Goal: Information Seeking & Learning: Compare options

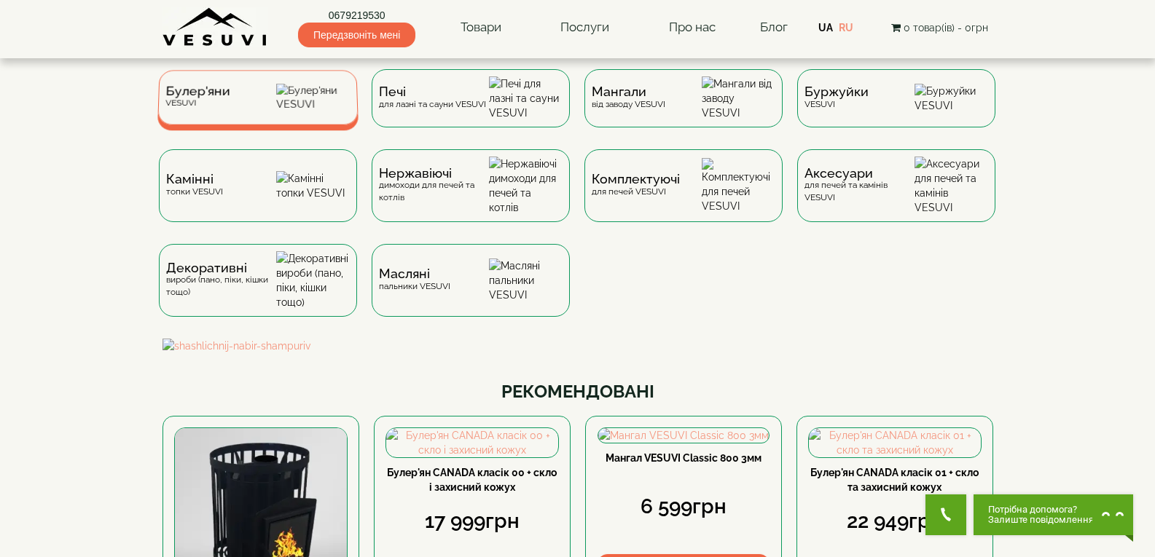
click at [262, 87] on div "Булер'яни VESUVI" at bounding box center [257, 97] width 201 height 55
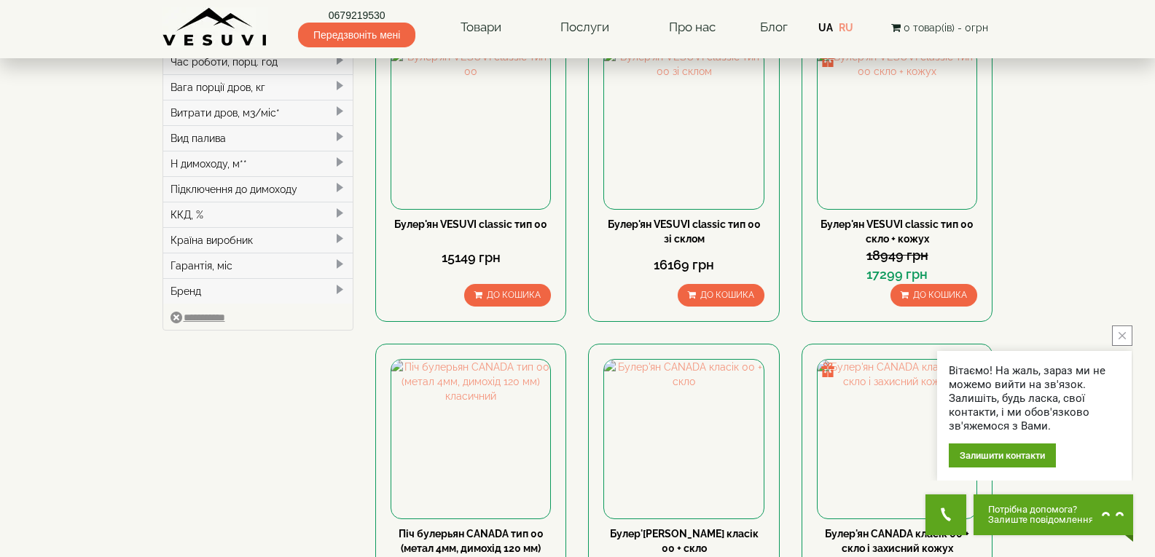
scroll to position [801, 0]
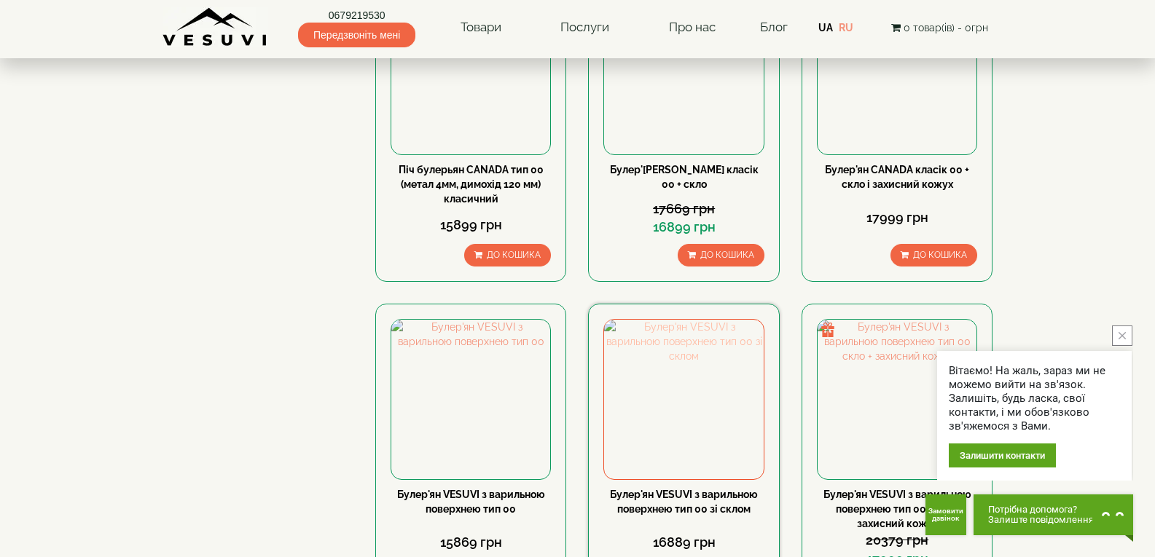
click at [698, 320] on img at bounding box center [683, 399] width 159 height 159
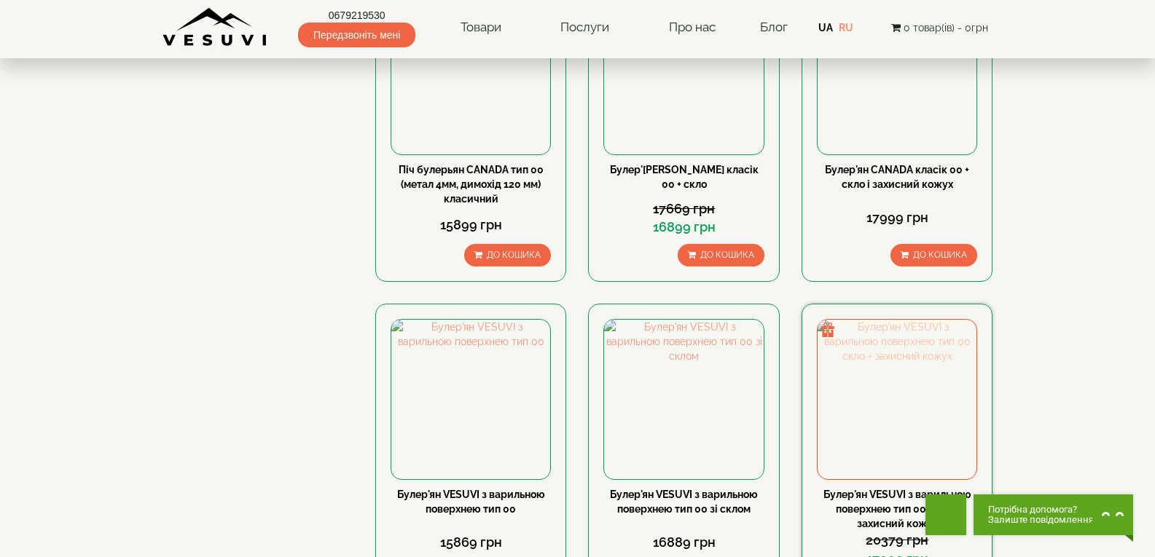
click at [882, 320] on img at bounding box center [896, 399] width 159 height 159
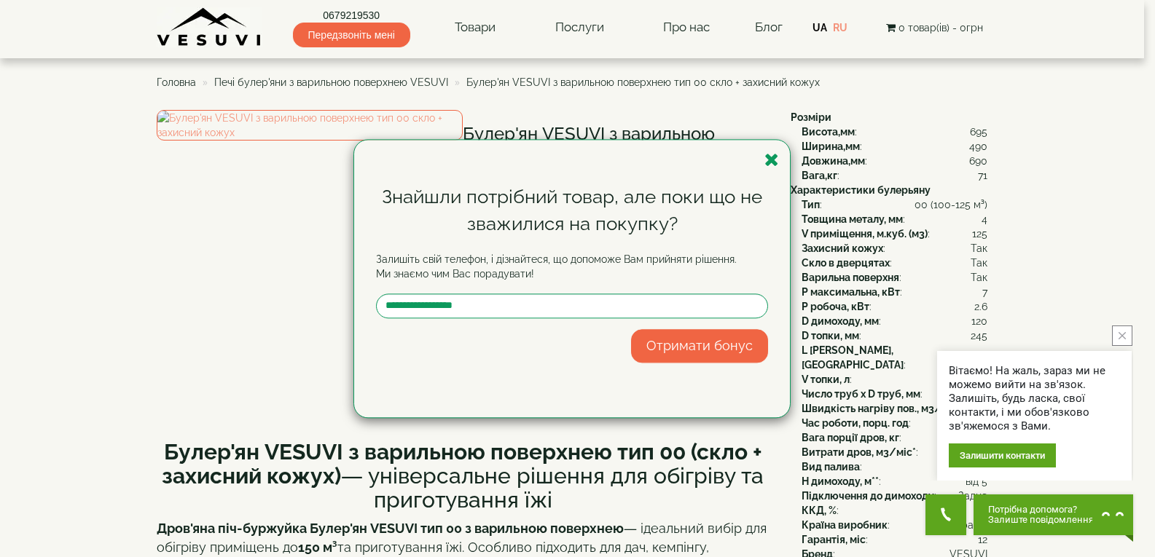
click at [780, 157] on div "Знайшли потрібний товар, але поки що не зважилися на покупку? Залишіть свій тел…" at bounding box center [572, 279] width 436 height 278
click at [769, 160] on icon "button" at bounding box center [771, 160] width 15 height 18
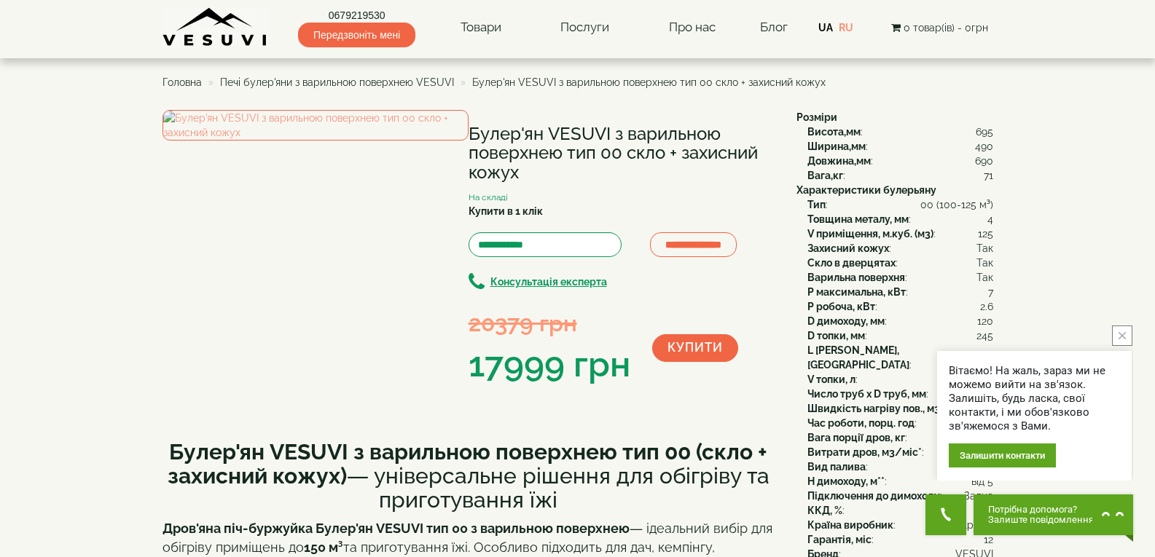
drag, startPoint x: 469, startPoint y: 132, endPoint x: 544, endPoint y: 179, distance: 88.1
click at [544, 179] on h1 "Булер'ян VESUVI з варильною поверхнею тип 00 скло + захисний кожух" at bounding box center [621, 154] width 306 height 58
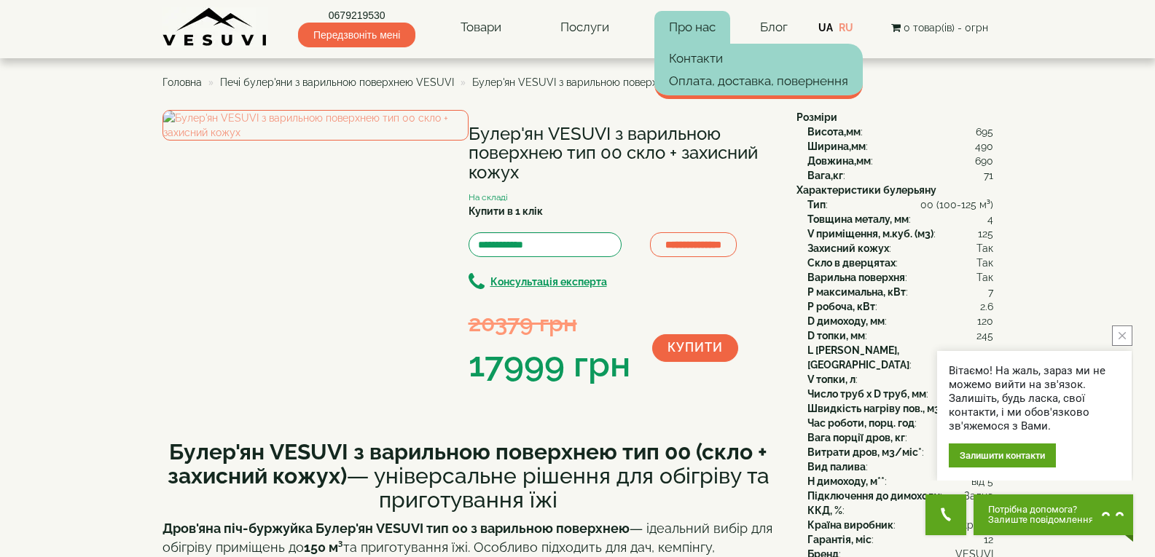
copy h1 "Булер'ян VESUVI з варильною поверхнею тип 00 скло + захисний кожух"
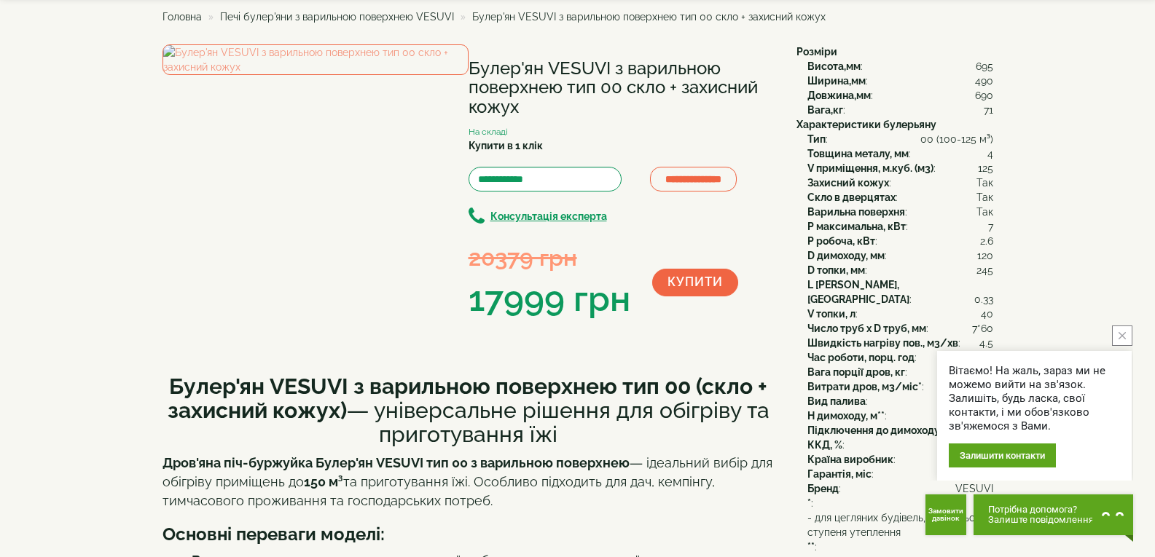
scroll to position [219, 0]
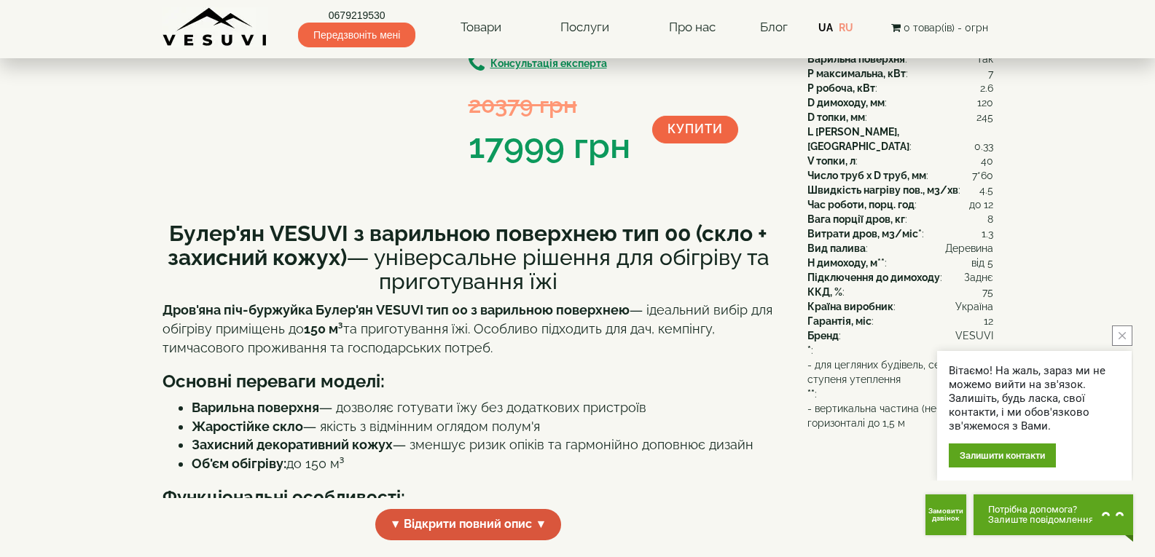
click at [440, 525] on span "▼ Відкрити повний опис ▼" at bounding box center [468, 524] width 187 height 31
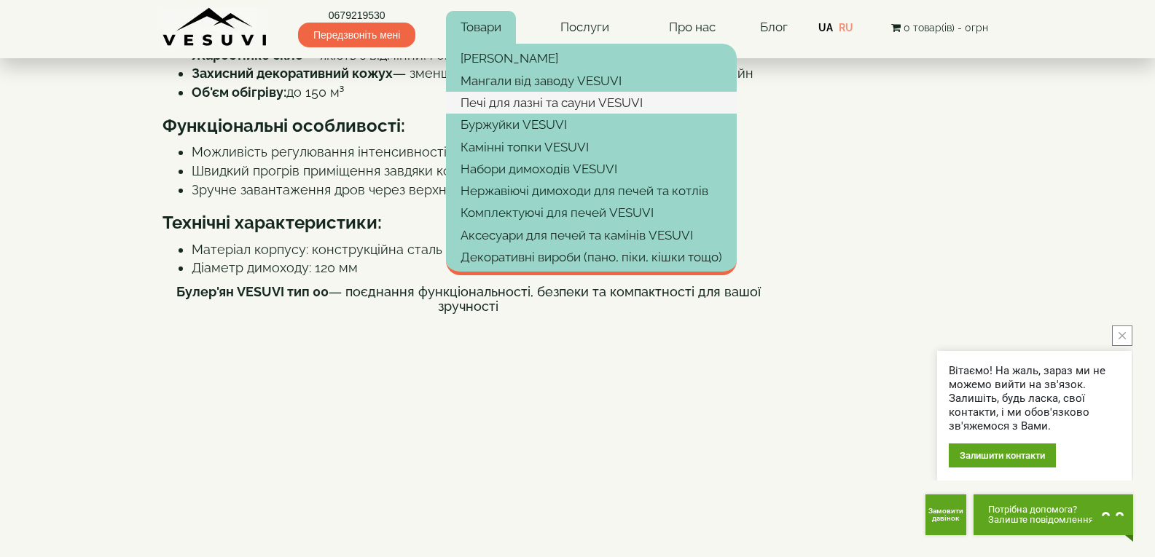
scroll to position [465, 0]
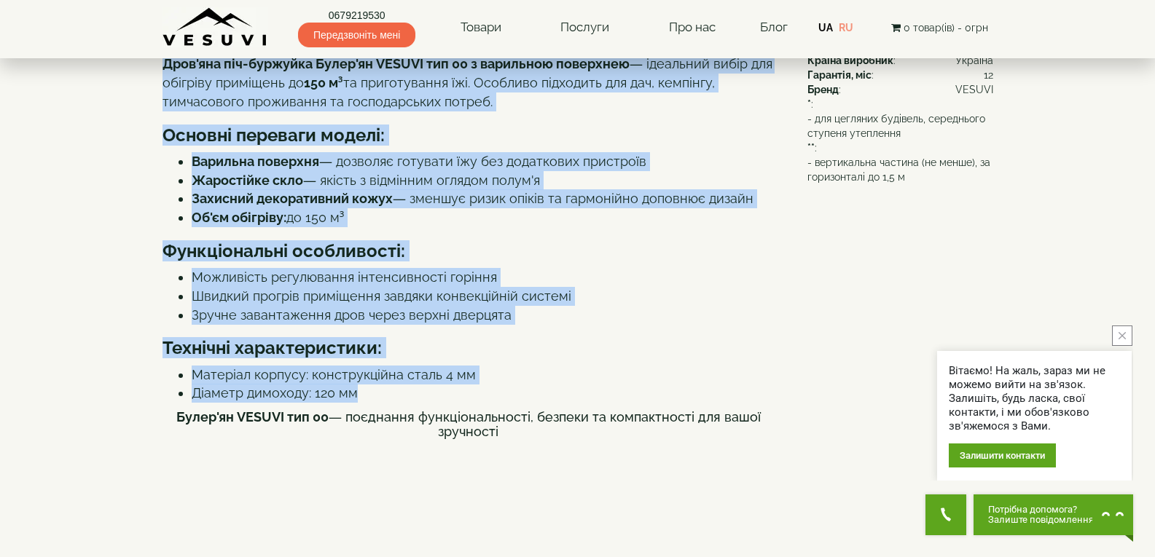
drag, startPoint x: 168, startPoint y: 227, endPoint x: 581, endPoint y: 386, distance: 443.3
copy div "Булер'ян VESUVI з варильною поверхнею тип 00 (скло + захисний кожух) — універса…"
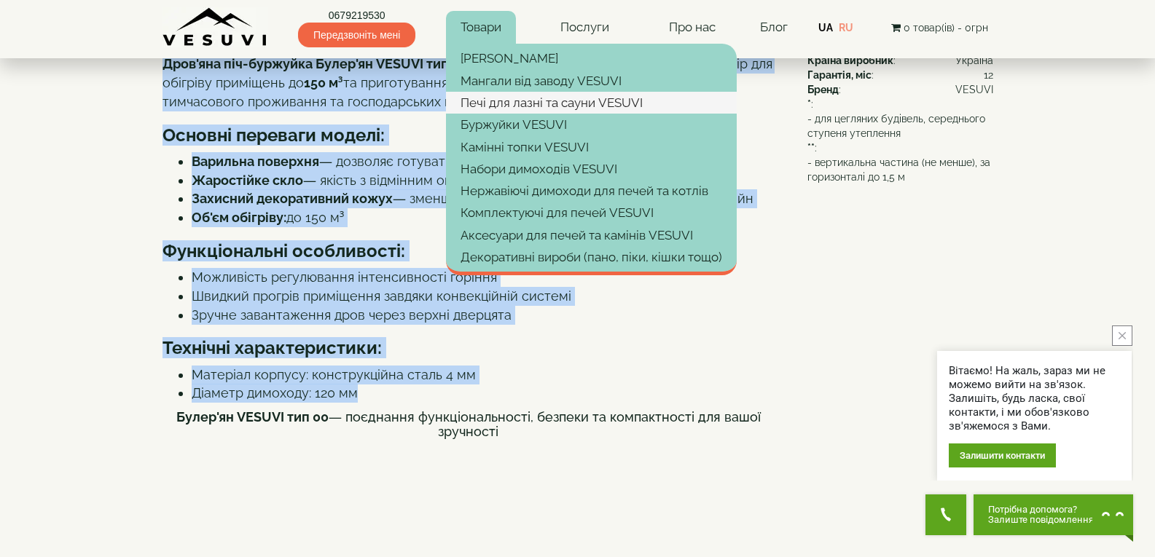
click at [526, 107] on link "Печі для лазні та сауни VESUVI" at bounding box center [591, 103] width 291 height 22
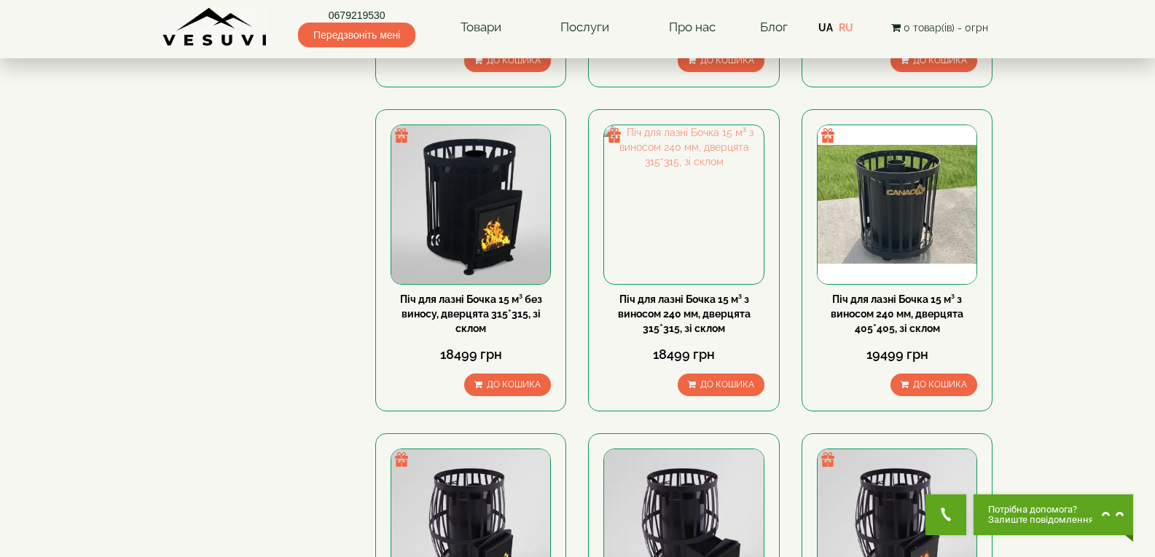
scroll to position [437, 0]
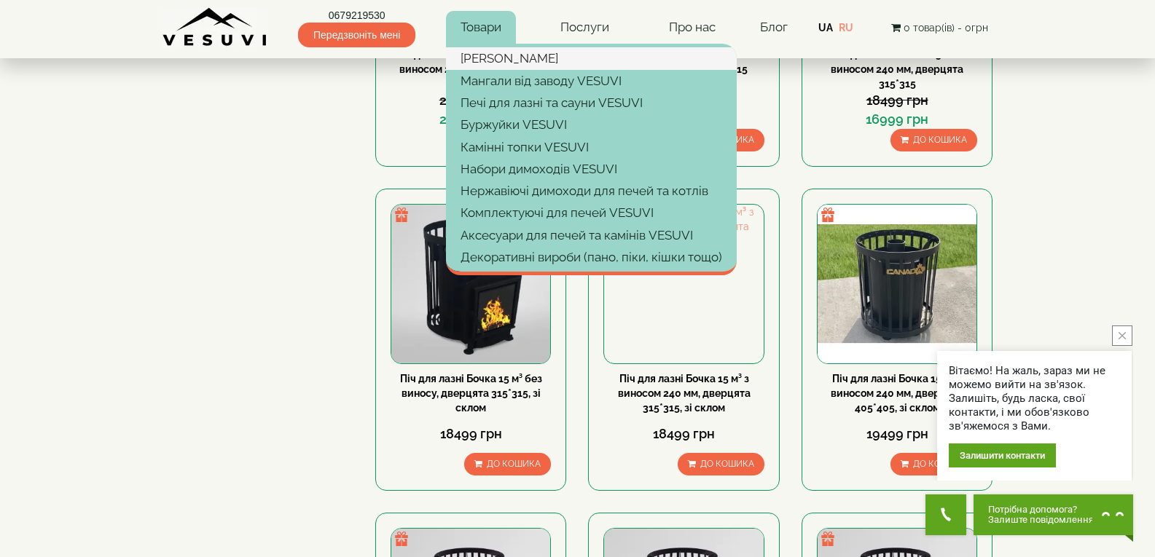
click at [552, 65] on link "[PERSON_NAME]" at bounding box center [591, 58] width 291 height 22
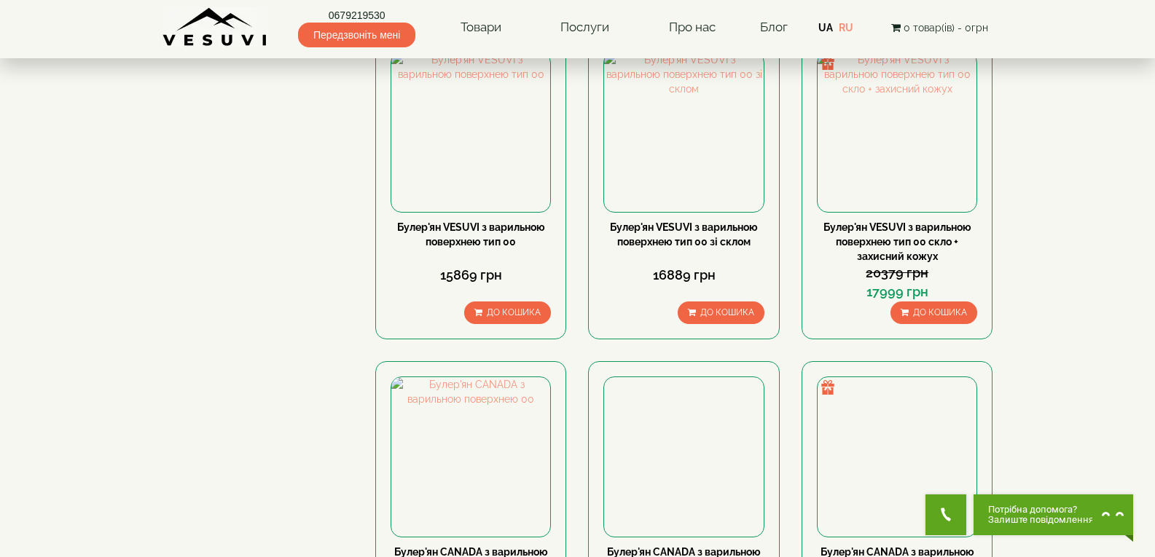
type input "*****"
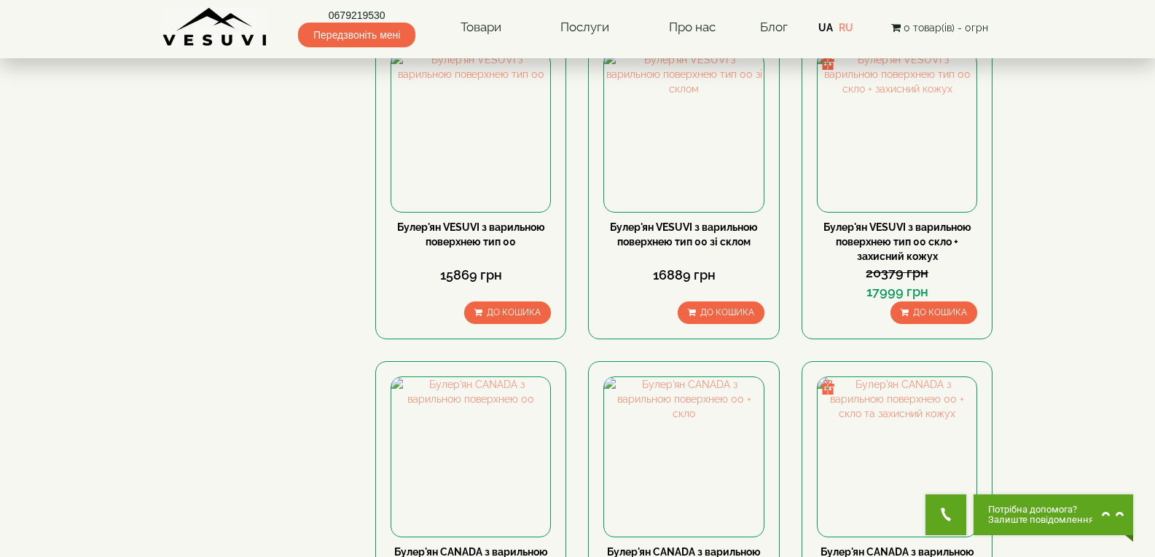
type input "*****"
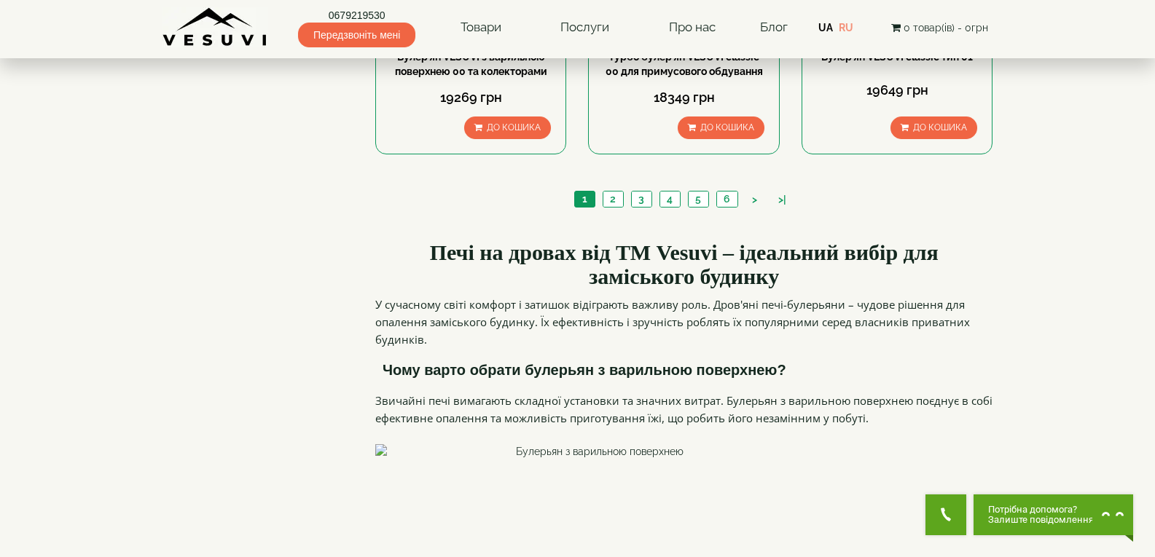
scroll to position [1894, 0]
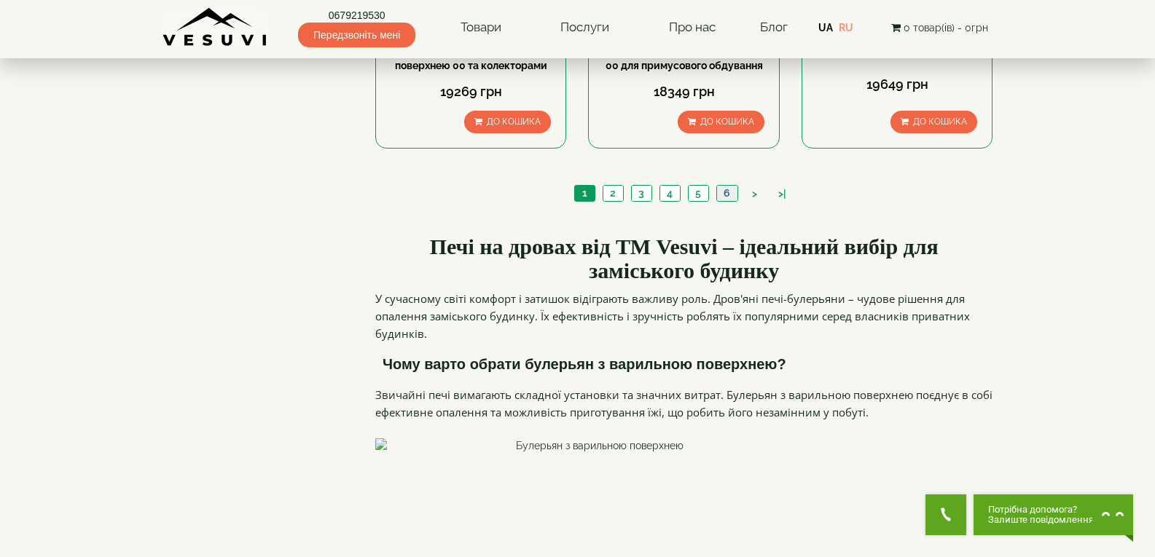
click at [720, 186] on link "6" at bounding box center [726, 193] width 21 height 15
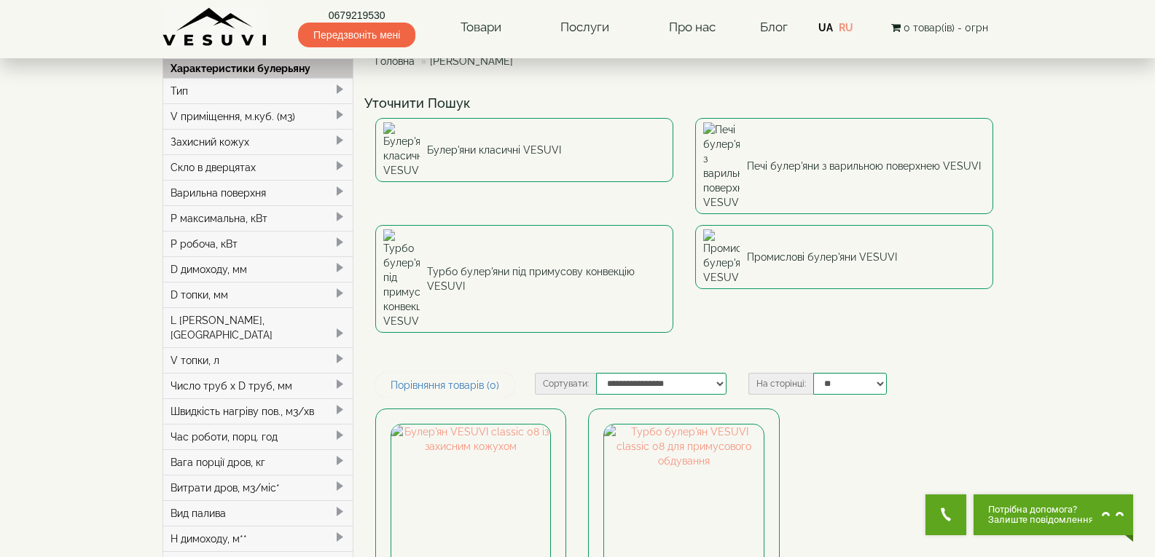
scroll to position [146, 0]
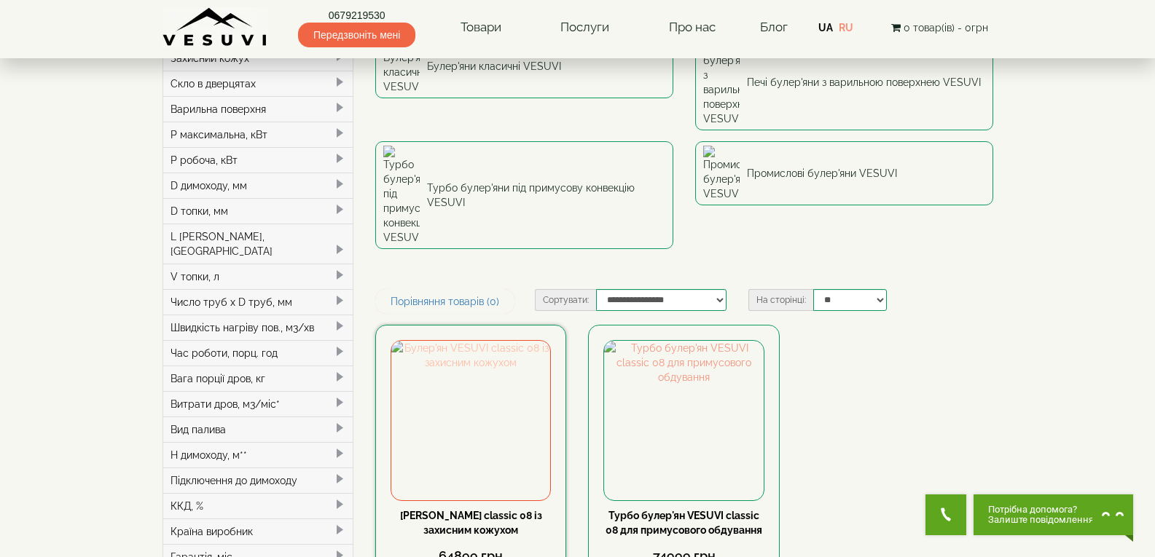
click at [478, 341] on img at bounding box center [470, 420] width 159 height 159
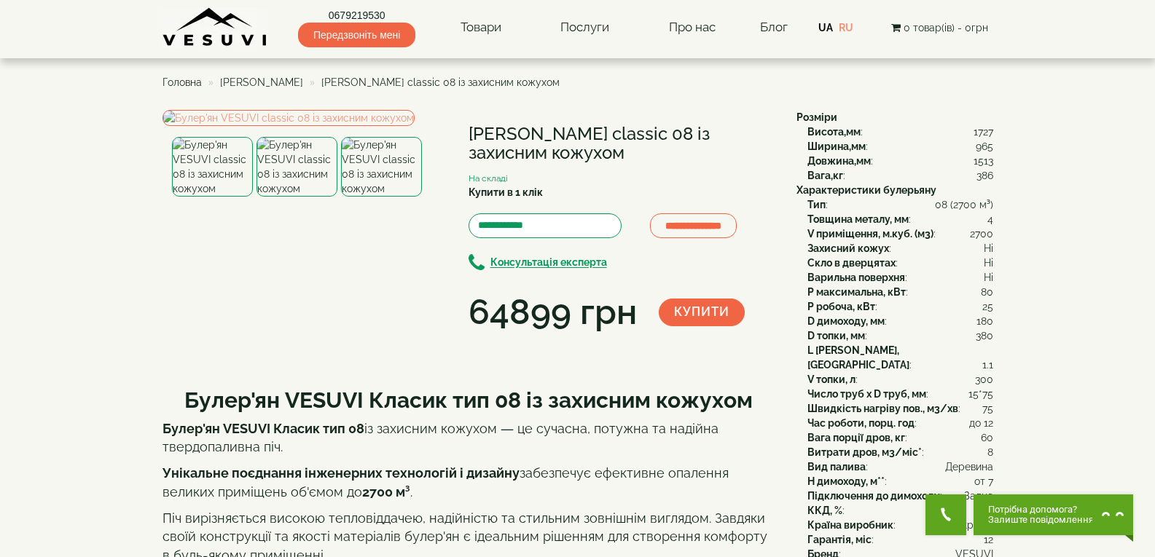
click at [299, 197] on img at bounding box center [296, 167] width 81 height 60
click at [399, 197] on img at bounding box center [381, 167] width 81 height 60
click at [278, 197] on img at bounding box center [296, 167] width 81 height 60
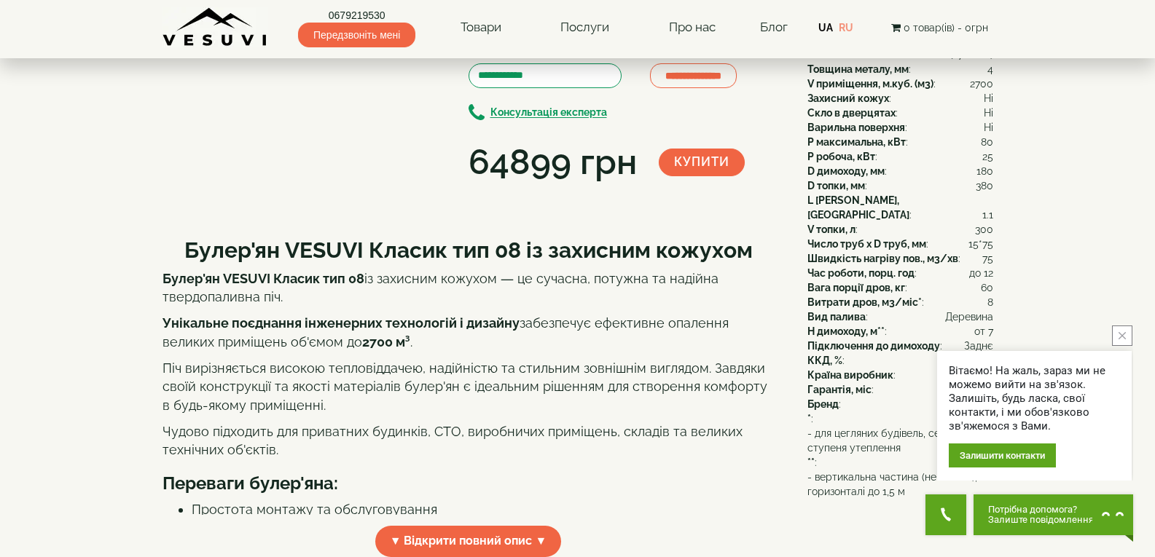
scroll to position [291, 0]
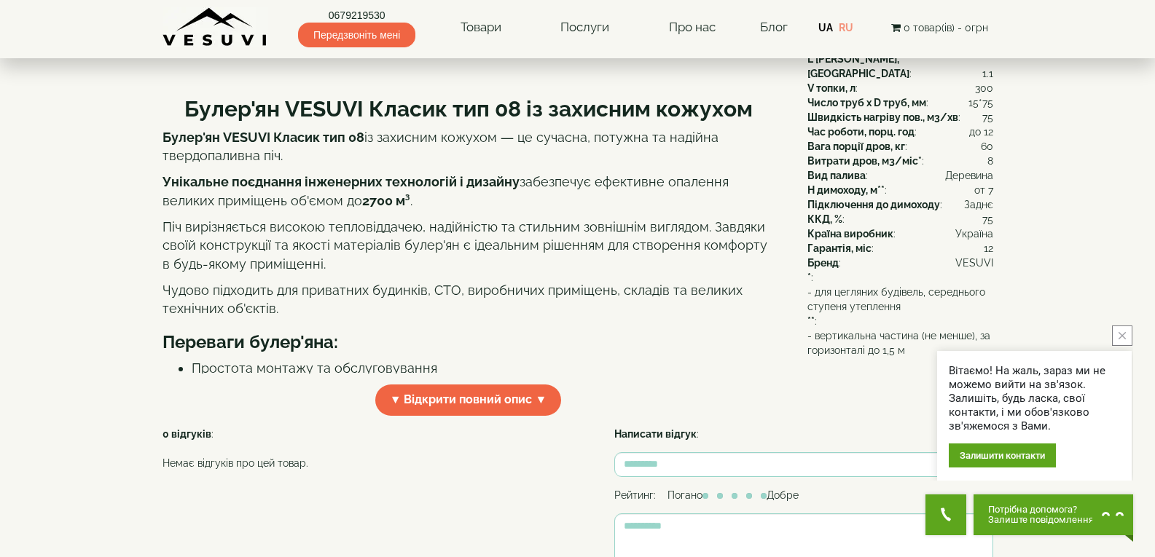
click at [524, 416] on span "▼ Відкрити повний опис ▼" at bounding box center [468, 400] width 187 height 31
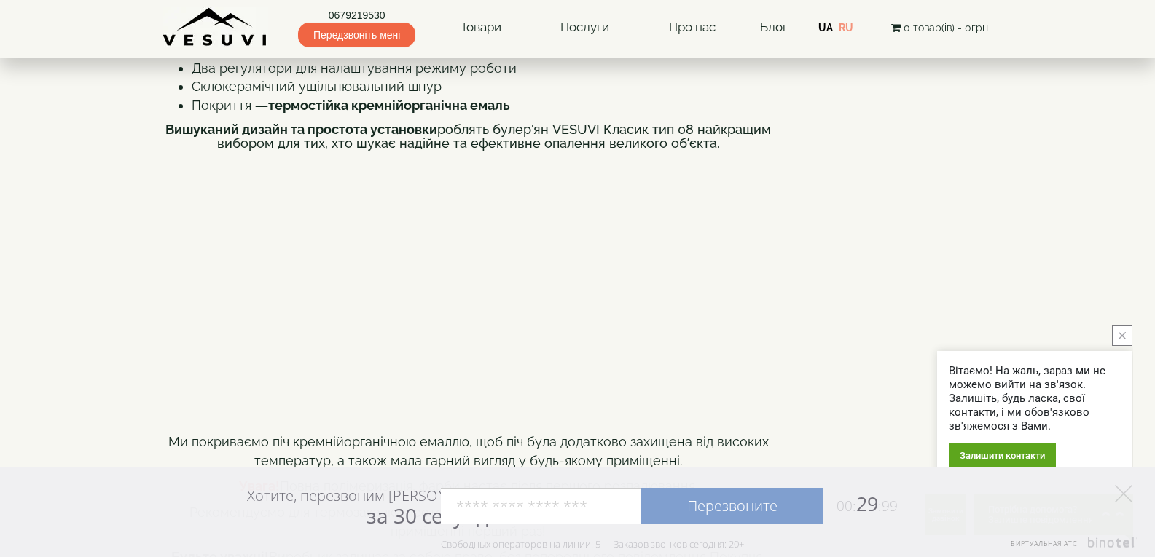
scroll to position [781, 0]
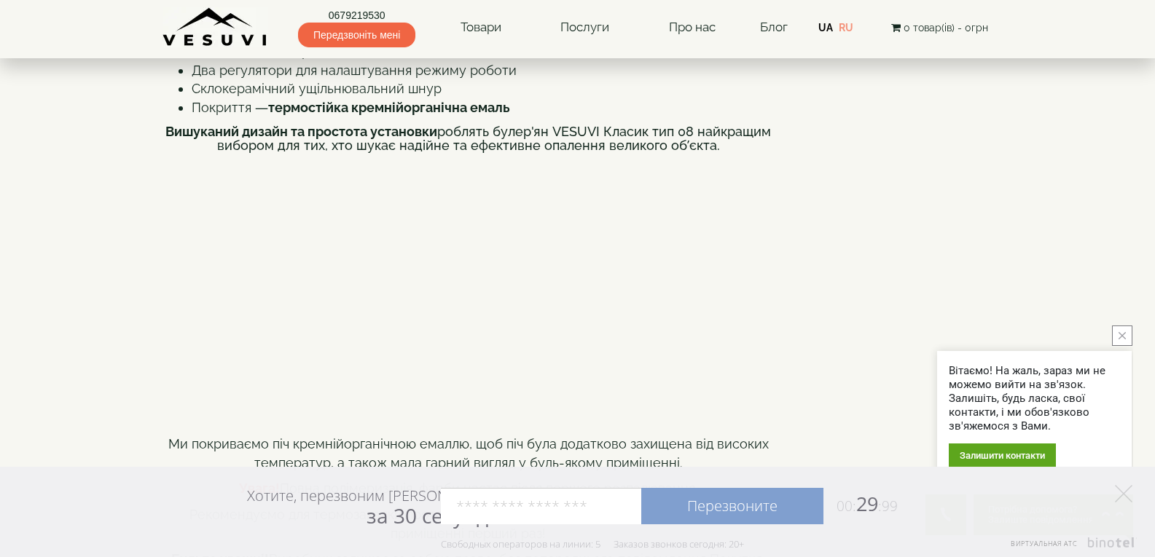
drag, startPoint x: 173, startPoint y: 216, endPoint x: 511, endPoint y: 240, distance: 339.6
click at [511, 240] on div "Булер'ян VESUVI Класик тип 08 із захисним кожухом Булер'ян VESUVI Класик тип 08…" at bounding box center [468, 262] width 612 height 1338
click at [514, 117] on li "Покриття — термостійка кремнійорганічна емаль" at bounding box center [483, 107] width 583 height 19
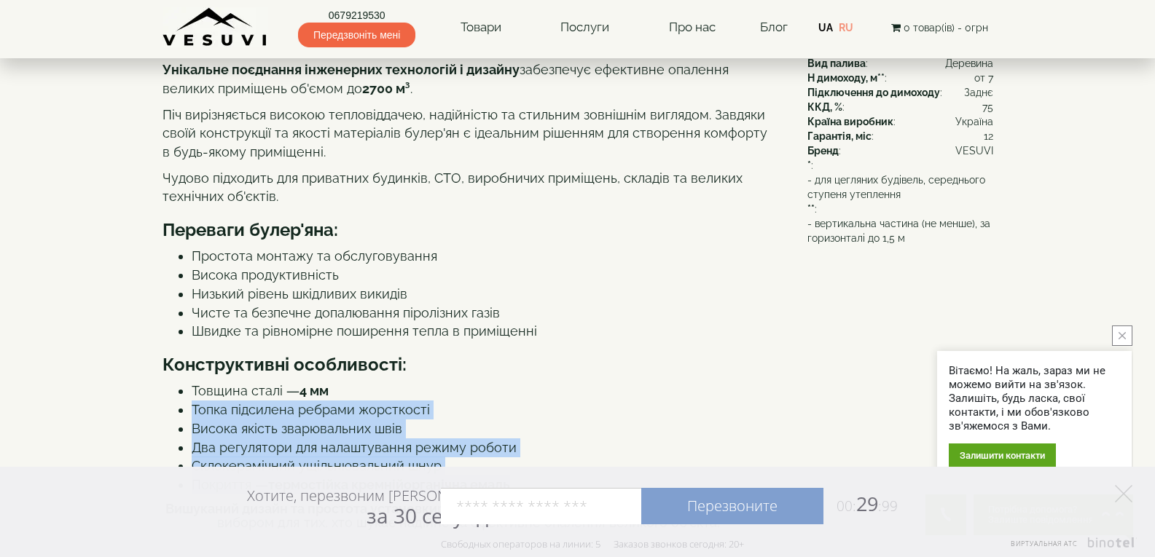
scroll to position [436, 0]
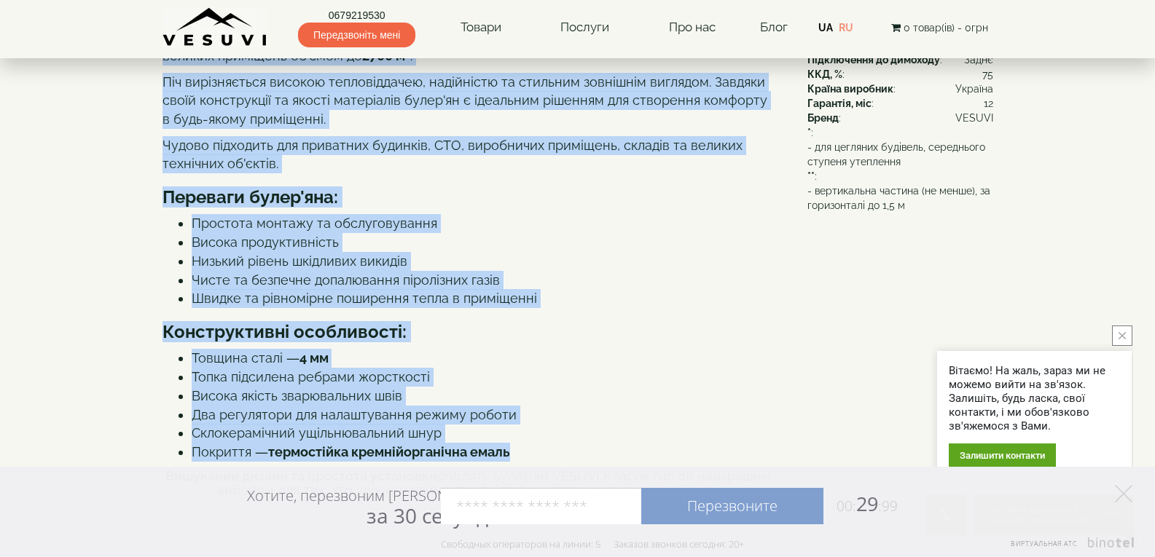
drag, startPoint x: 514, startPoint y: 239, endPoint x: 164, endPoint y: 90, distance: 380.3
copy div "Булер'ян VESUVI Класик тип 08 із захисним кожухом Булер'ян VESUVI Класик тип 08…"
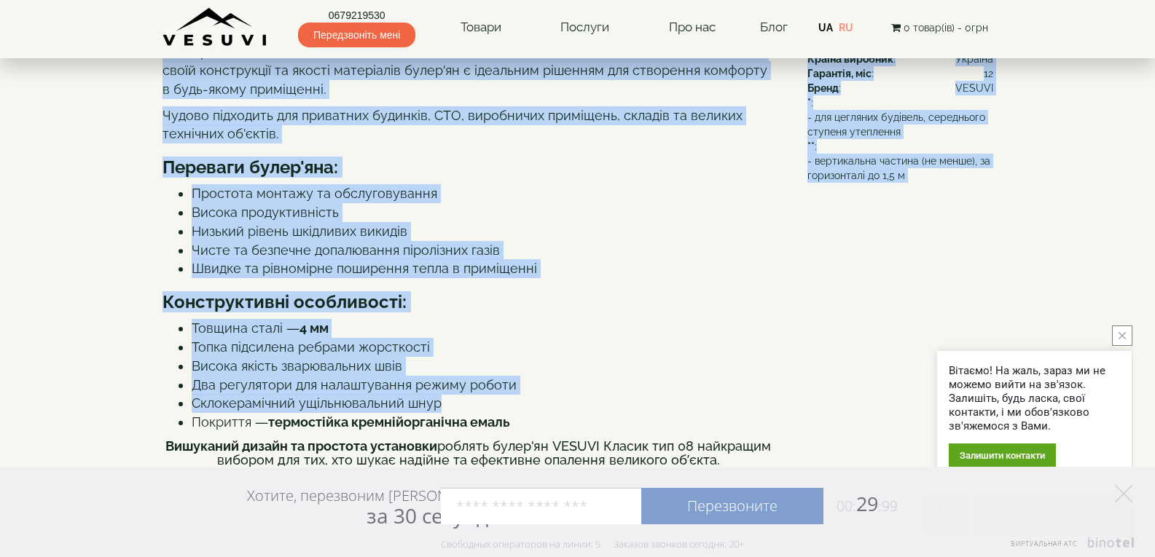
scroll to position [472, 0]
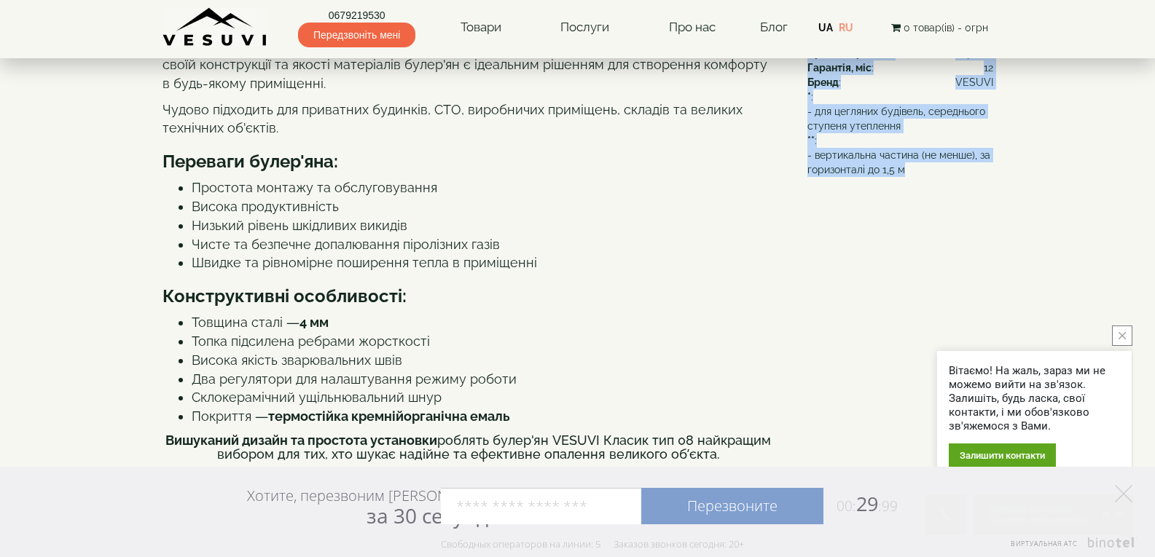
drag, startPoint x: 794, startPoint y: 115, endPoint x: 984, endPoint y: 179, distance: 200.7
click at [984, 179] on div "**********" at bounding box center [577, 465] width 831 height 1655
copy div "Розміри Висота,мм : 1727 Ширина,мм : 965 Довжина,мм : 1513 Вага,кг : 386 Характ…"
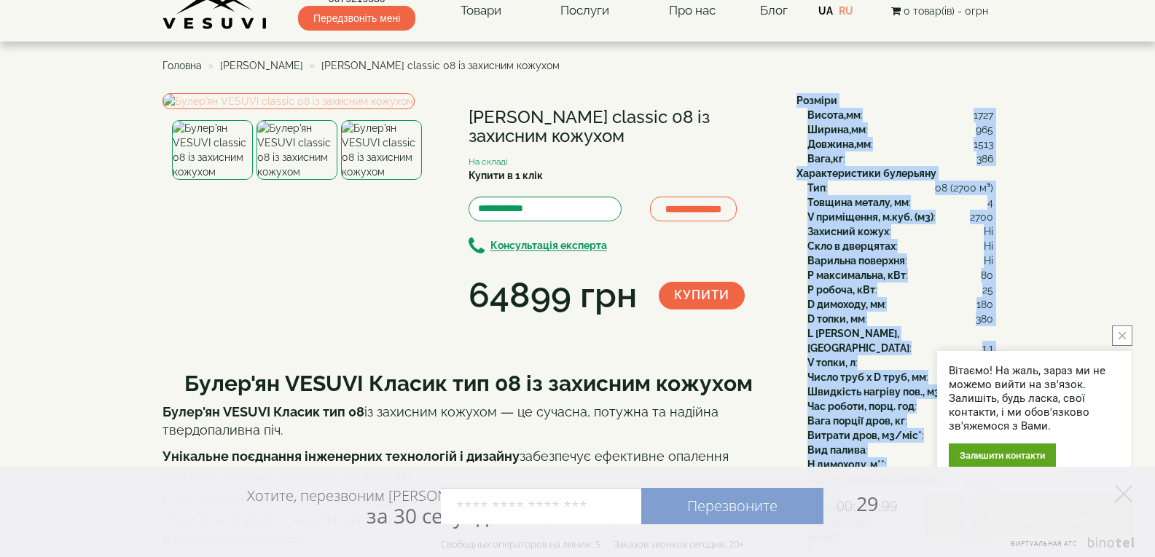
scroll to position [0, 0]
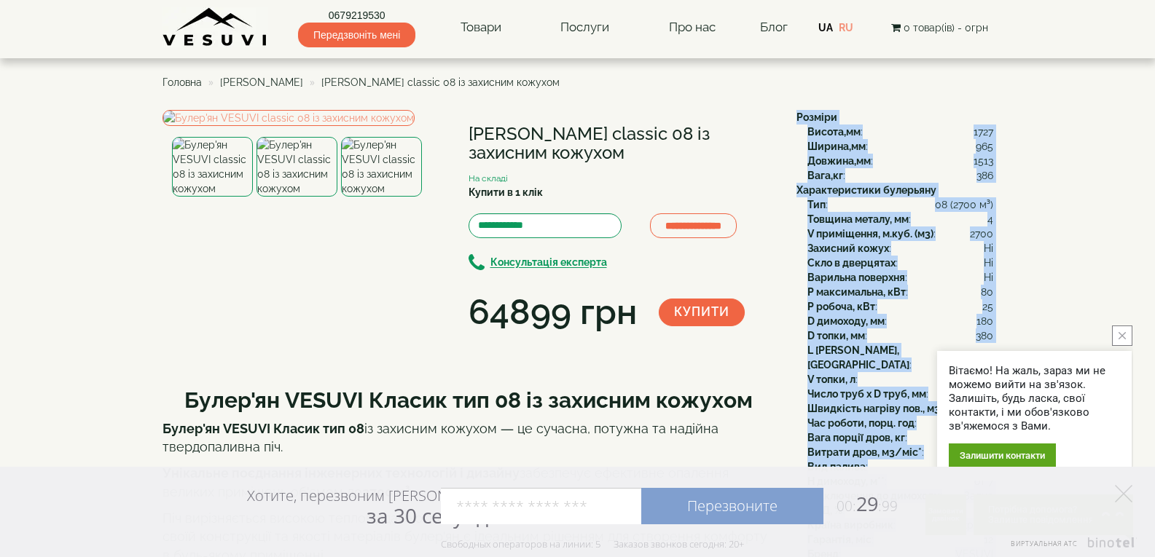
click at [366, 197] on img at bounding box center [381, 167] width 81 height 60
